Goal: Information Seeking & Learning: Learn about a topic

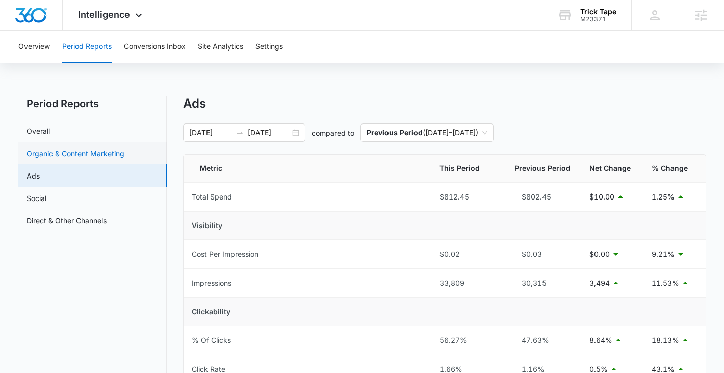
click at [66, 153] on link "Organic & Content Marketing" at bounding box center [76, 153] width 98 height 11
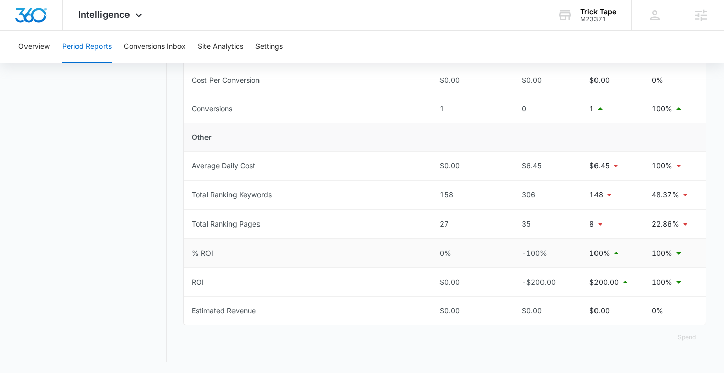
scroll to position [434, 0]
click at [116, 2] on div "Intelligence Apps Reputation Websites Forms CRM Email Social Shop Payments POS …" at bounding box center [111, 15] width 97 height 30
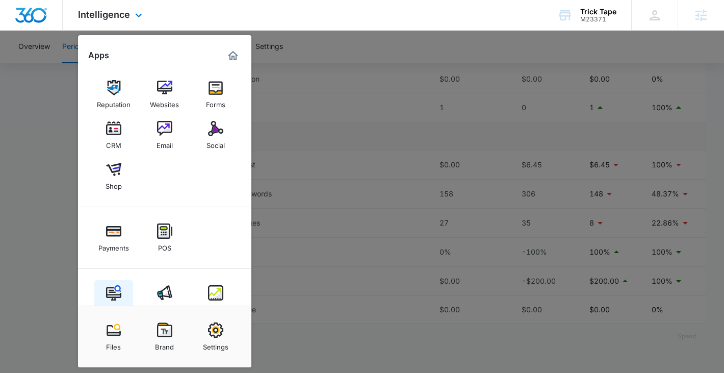
click at [117, 285] on img at bounding box center [113, 292] width 15 height 15
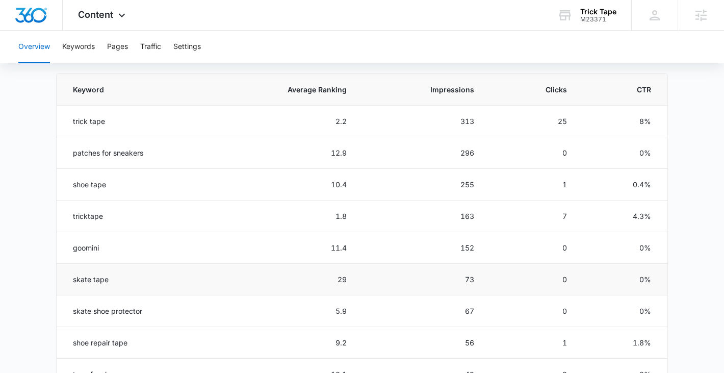
scroll to position [457, 0]
click at [328, 93] on span "Average Ranking" at bounding box center [291, 89] width 112 height 11
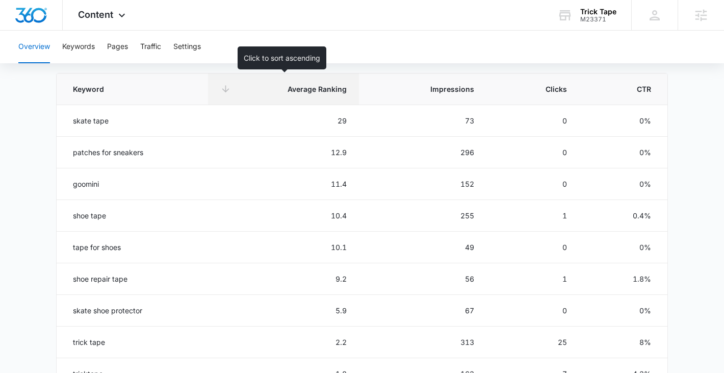
click at [328, 93] on span "Average Ranking" at bounding box center [291, 89] width 112 height 11
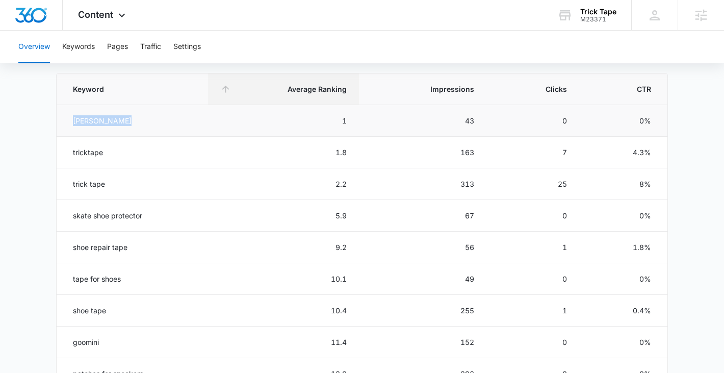
drag, startPoint x: 122, startPoint y: 122, endPoint x: 63, endPoint y: 122, distance: 59.1
click at [63, 122] on td "bob burnquist" at bounding box center [132, 121] width 151 height 32
copy td "bob burnquist"
click at [685, 98] on main "Overview Overall Organic Performance (Last 30 Days) Compared to: Aug 11, 2025 -…" at bounding box center [362, 133] width 724 height 988
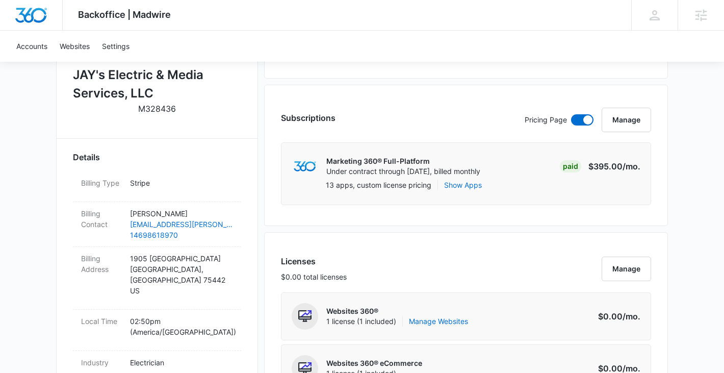
scroll to position [24, 0]
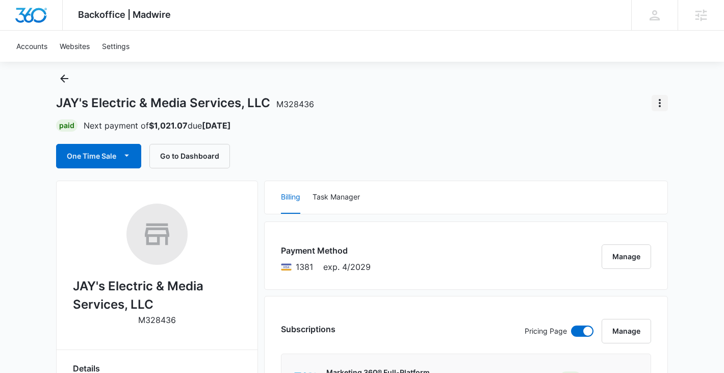
click at [666, 98] on button "Actions" at bounding box center [659, 103] width 16 height 16
click at [621, 129] on div "Close Account" at bounding box center [619, 131] width 48 height 7
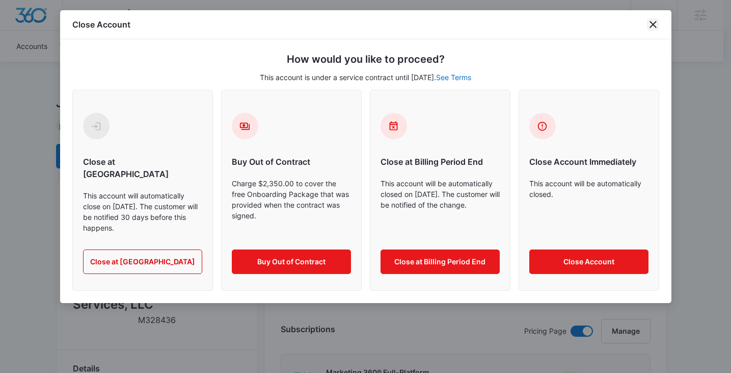
click at [653, 28] on icon "close" at bounding box center [653, 24] width 12 height 12
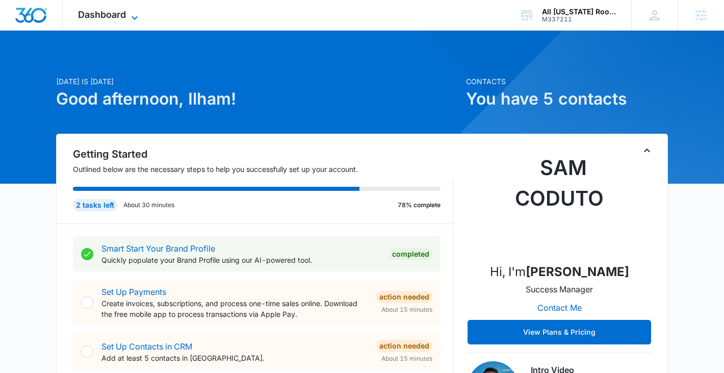
click at [124, 13] on span "Dashboard" at bounding box center [102, 14] width 48 height 11
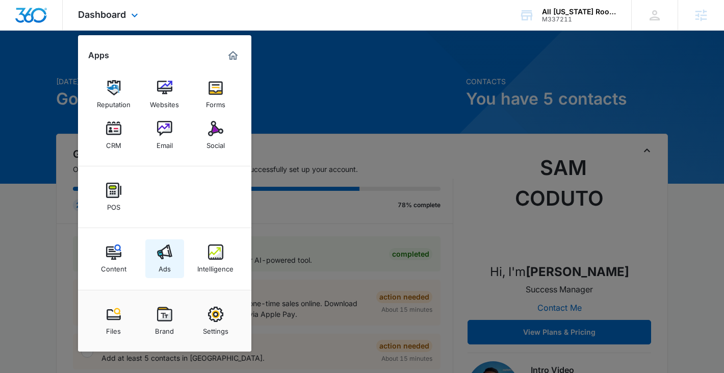
click at [167, 261] on div "Ads" at bounding box center [165, 265] width 12 height 13
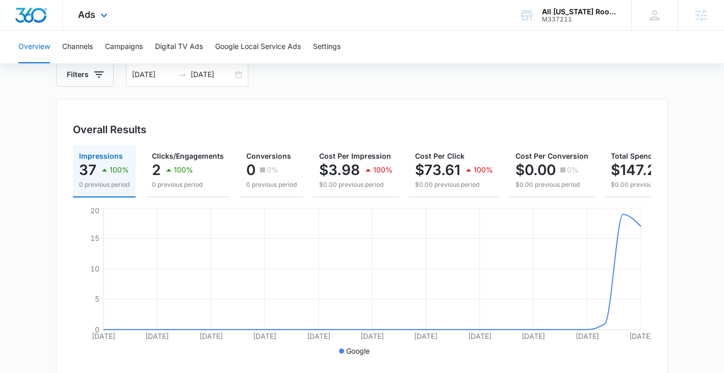
scroll to position [57, 0]
click at [238, 72] on div "09/09/2025 10/09/2025" at bounding box center [187, 75] width 122 height 24
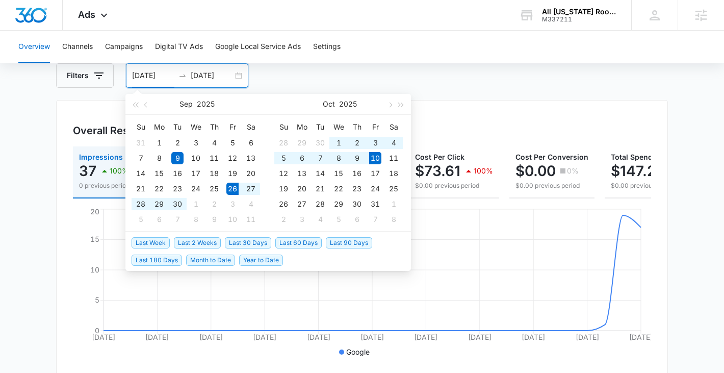
click at [186, 238] on span "Last 2 Weeks" at bounding box center [197, 242] width 47 height 11
type input "09/26/2025"
type input "10/10/2025"
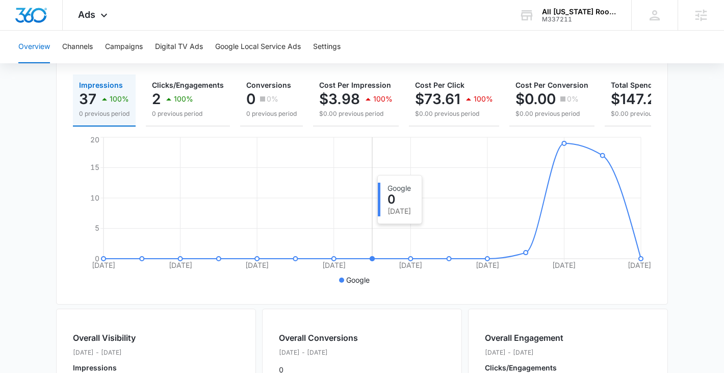
scroll to position [127, 0]
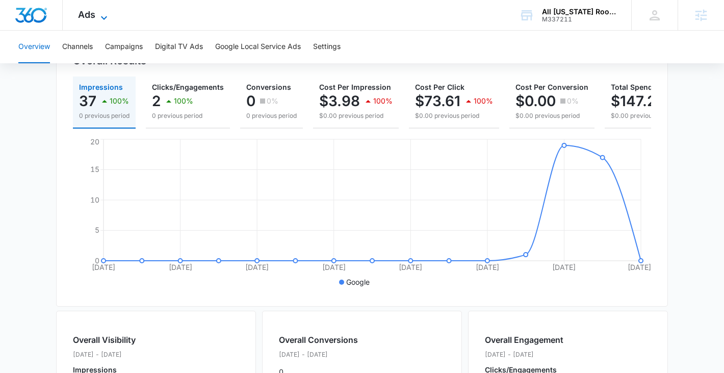
click at [94, 9] on span "Ads" at bounding box center [86, 14] width 17 height 11
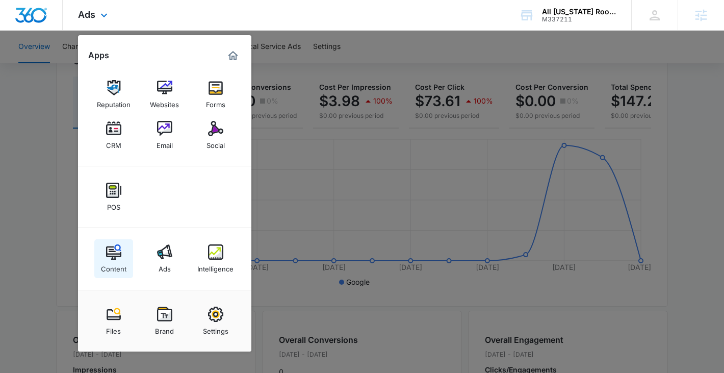
click at [113, 260] on div "Content" at bounding box center [113, 265] width 25 height 13
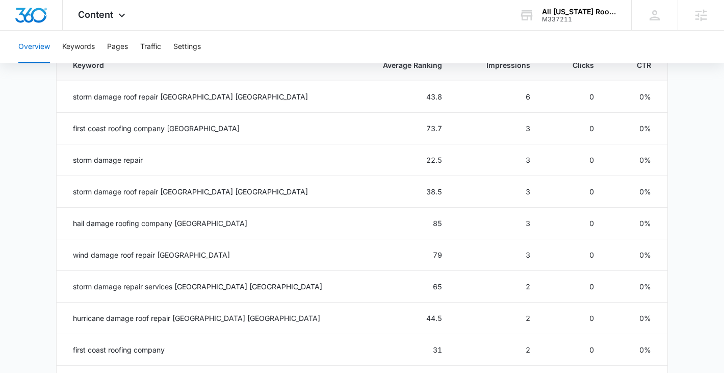
scroll to position [482, 0]
